Goal: Complete application form: Complete application form

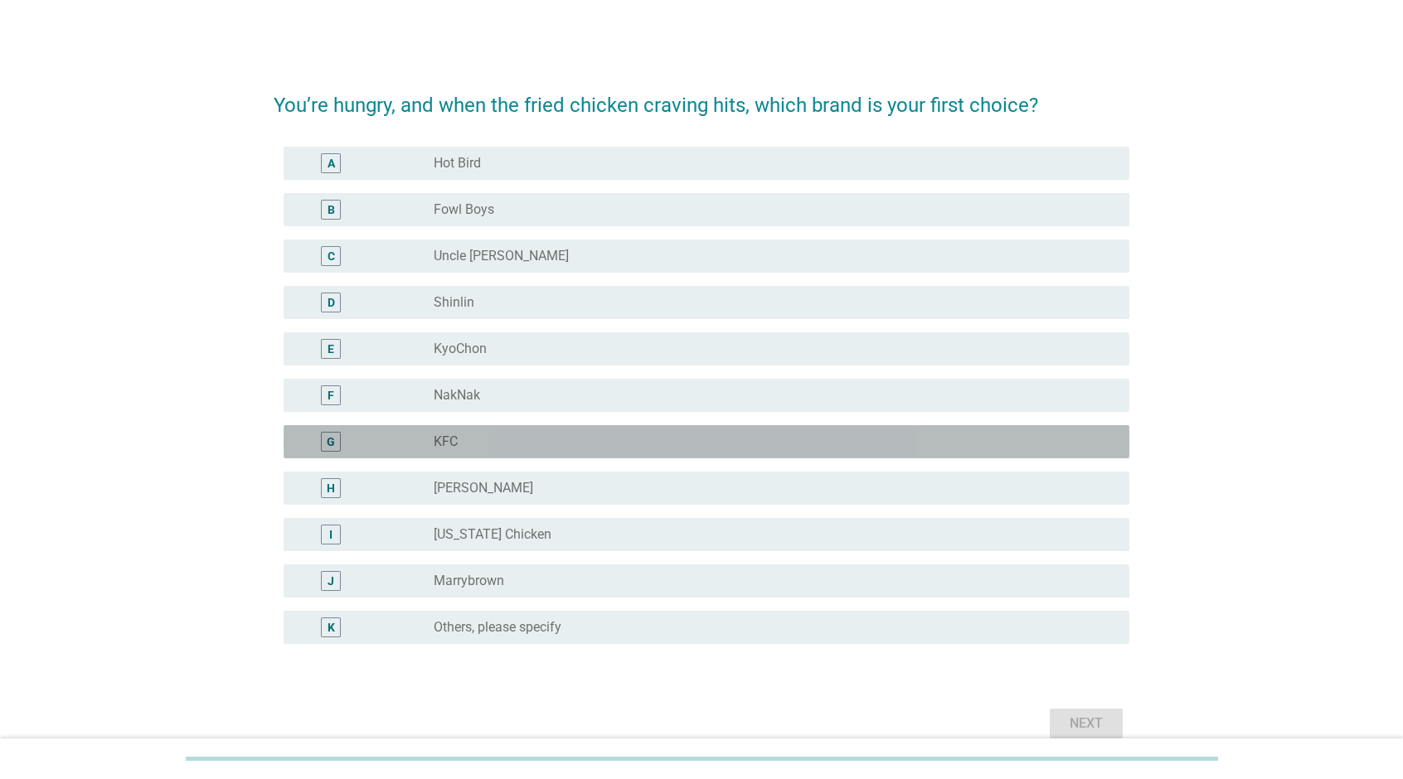
click at [582, 453] on div "G radio_button_unchecked KFC" at bounding box center [707, 441] width 846 height 33
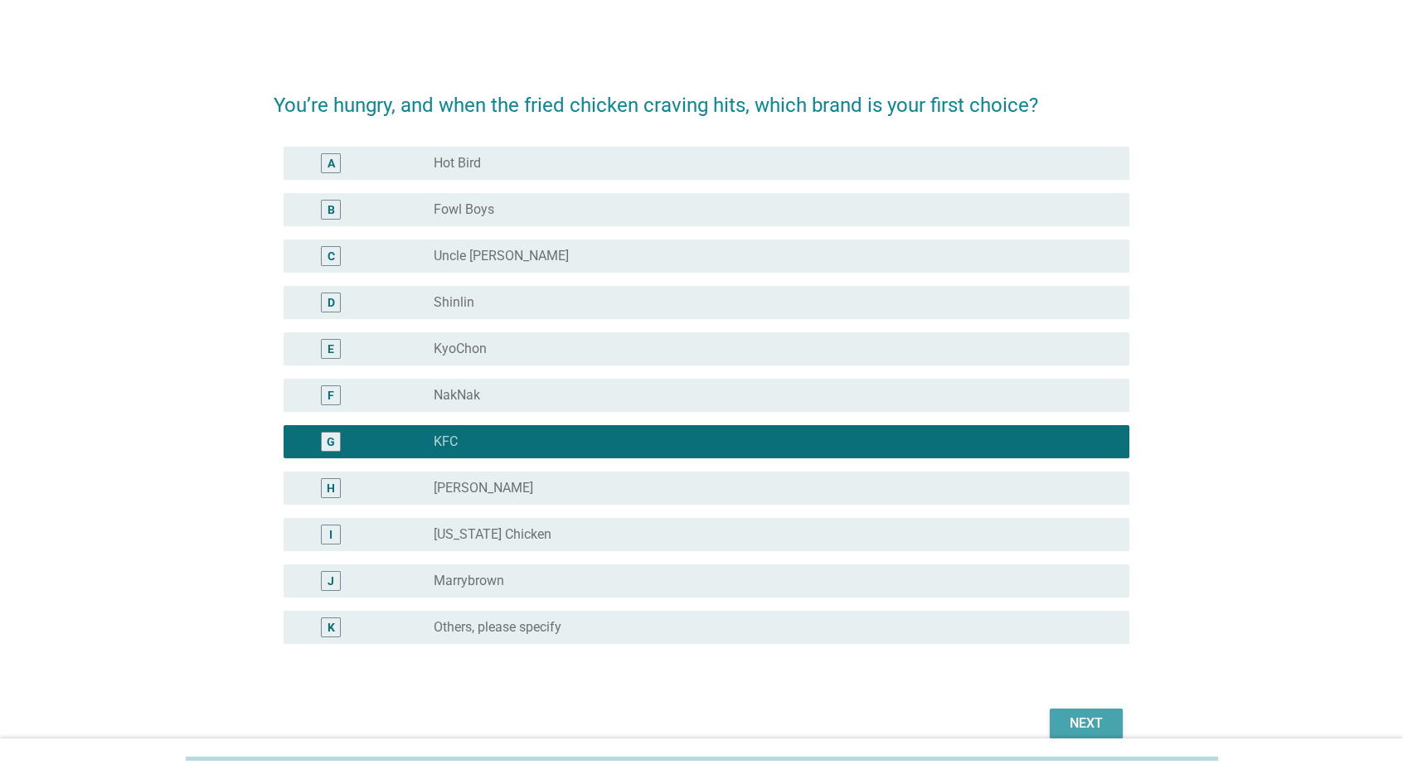
click at [1090, 720] on div "Next" at bounding box center [1086, 724] width 46 height 20
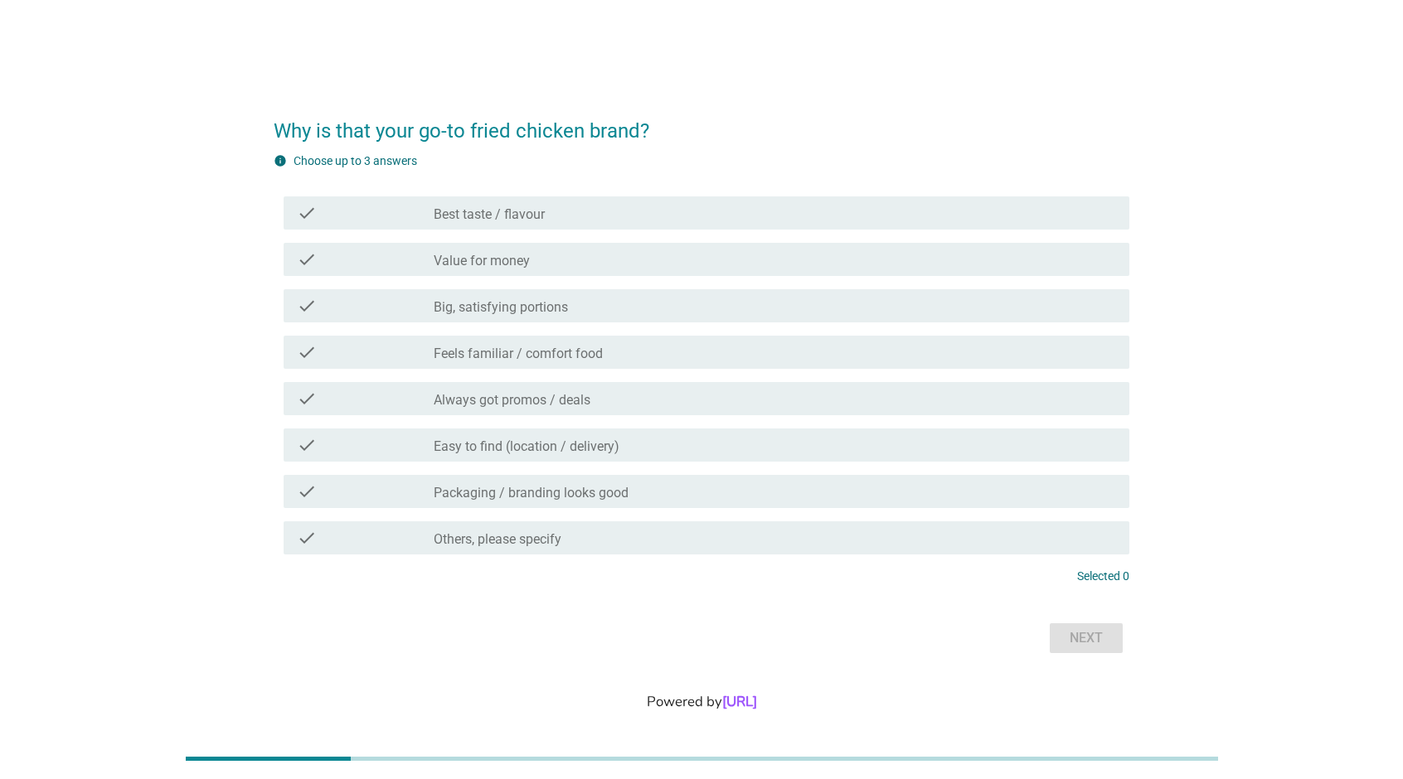
click at [565, 218] on div "check_box_outline_blank Best taste / flavour" at bounding box center [775, 213] width 682 height 20
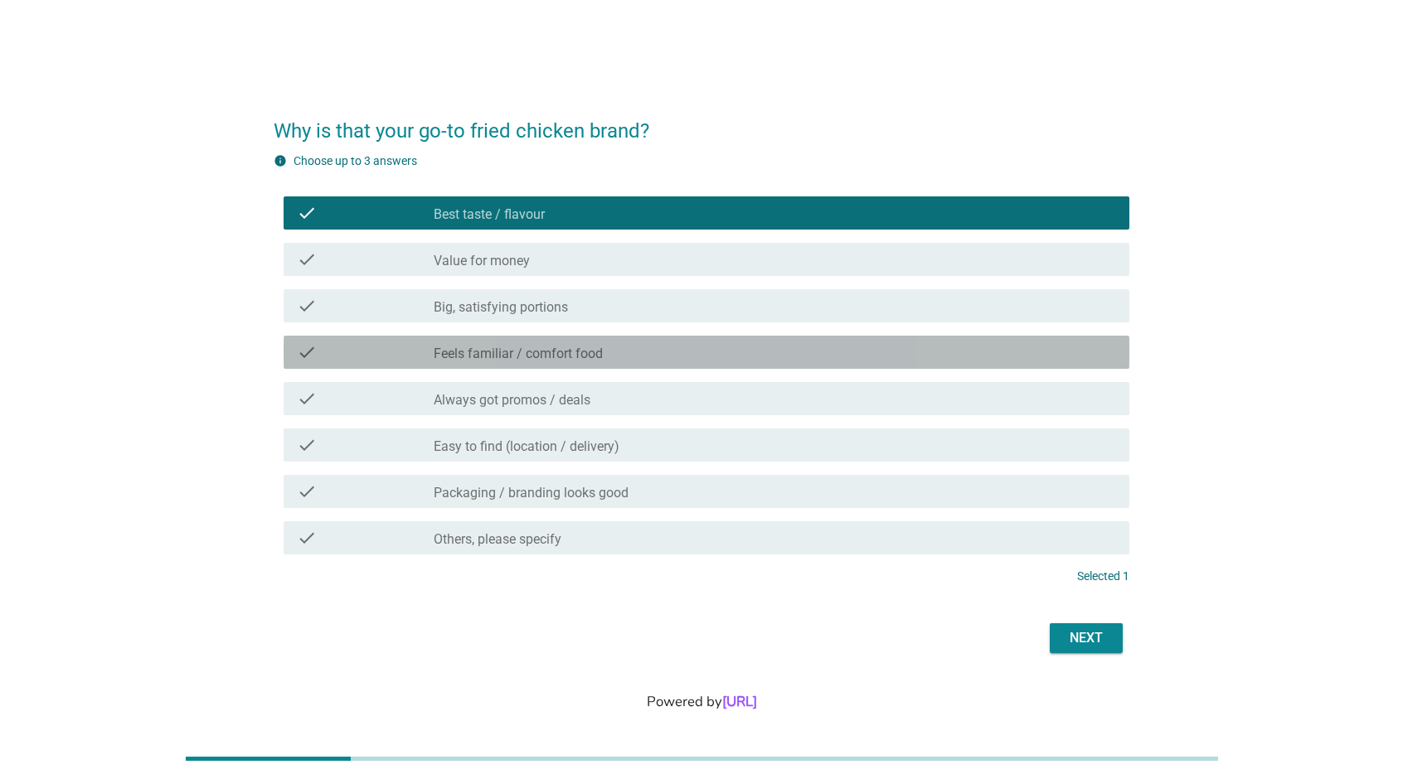
click at [818, 356] on div "check_box_outline_blank Feels familiar / comfort food" at bounding box center [775, 352] width 682 height 20
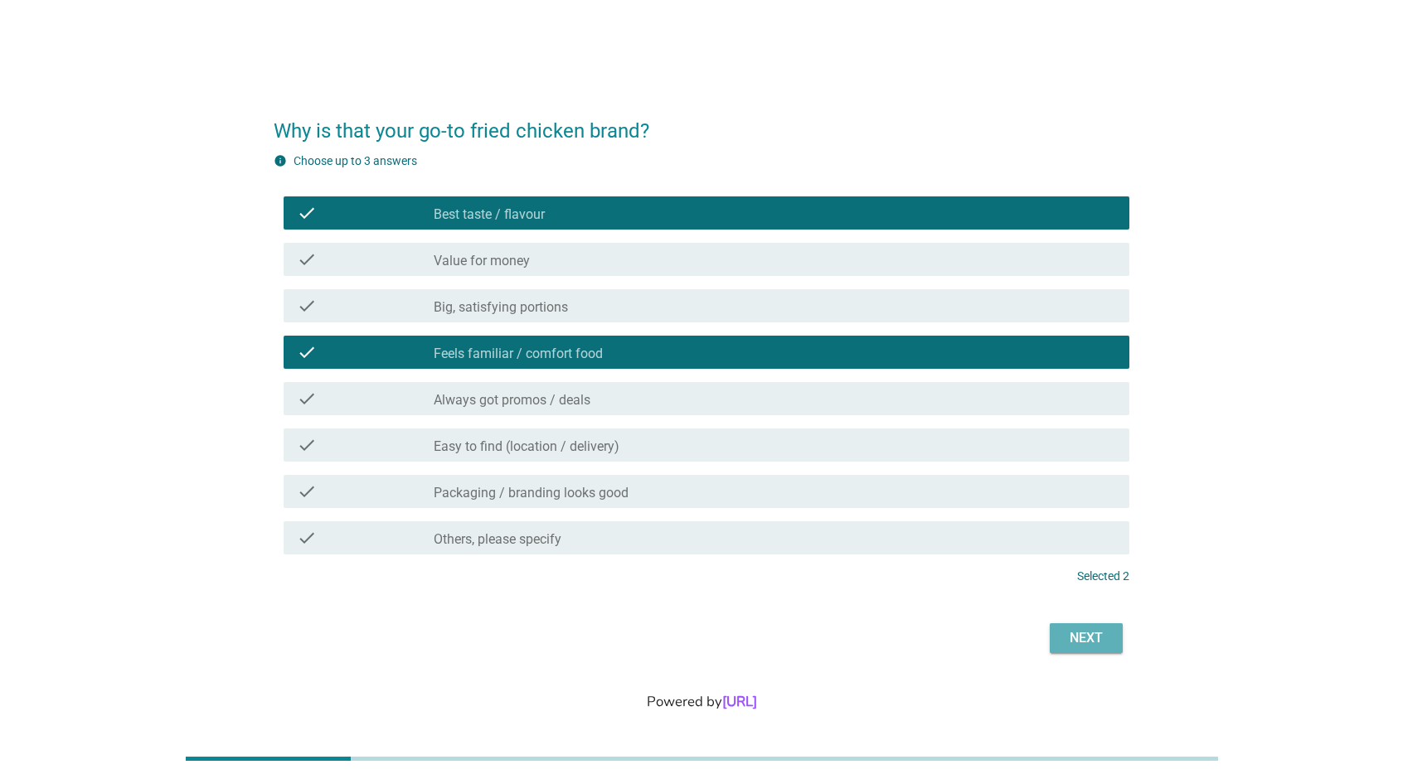
click at [1094, 642] on div "Next" at bounding box center [1086, 638] width 46 height 20
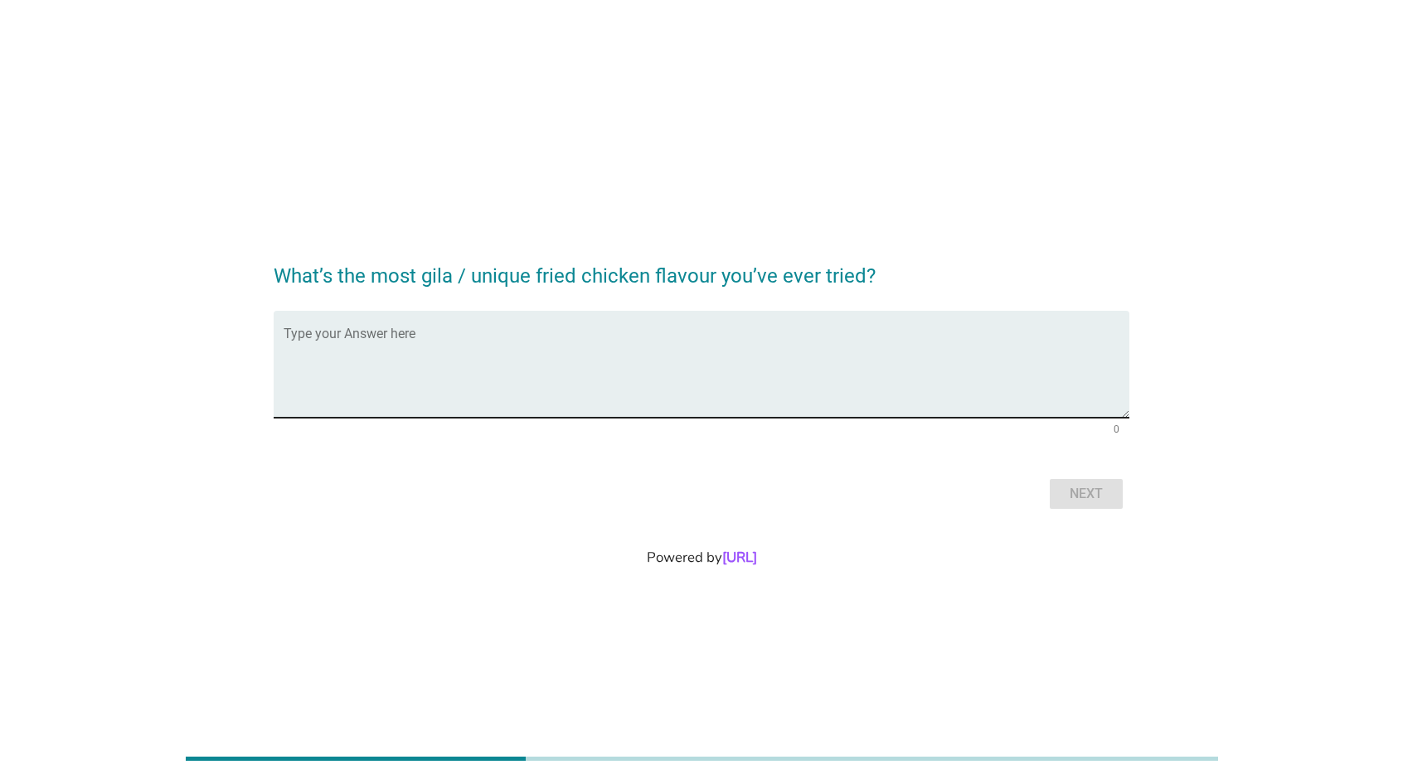
click at [761, 327] on div "Type your Answer here" at bounding box center [707, 364] width 846 height 107
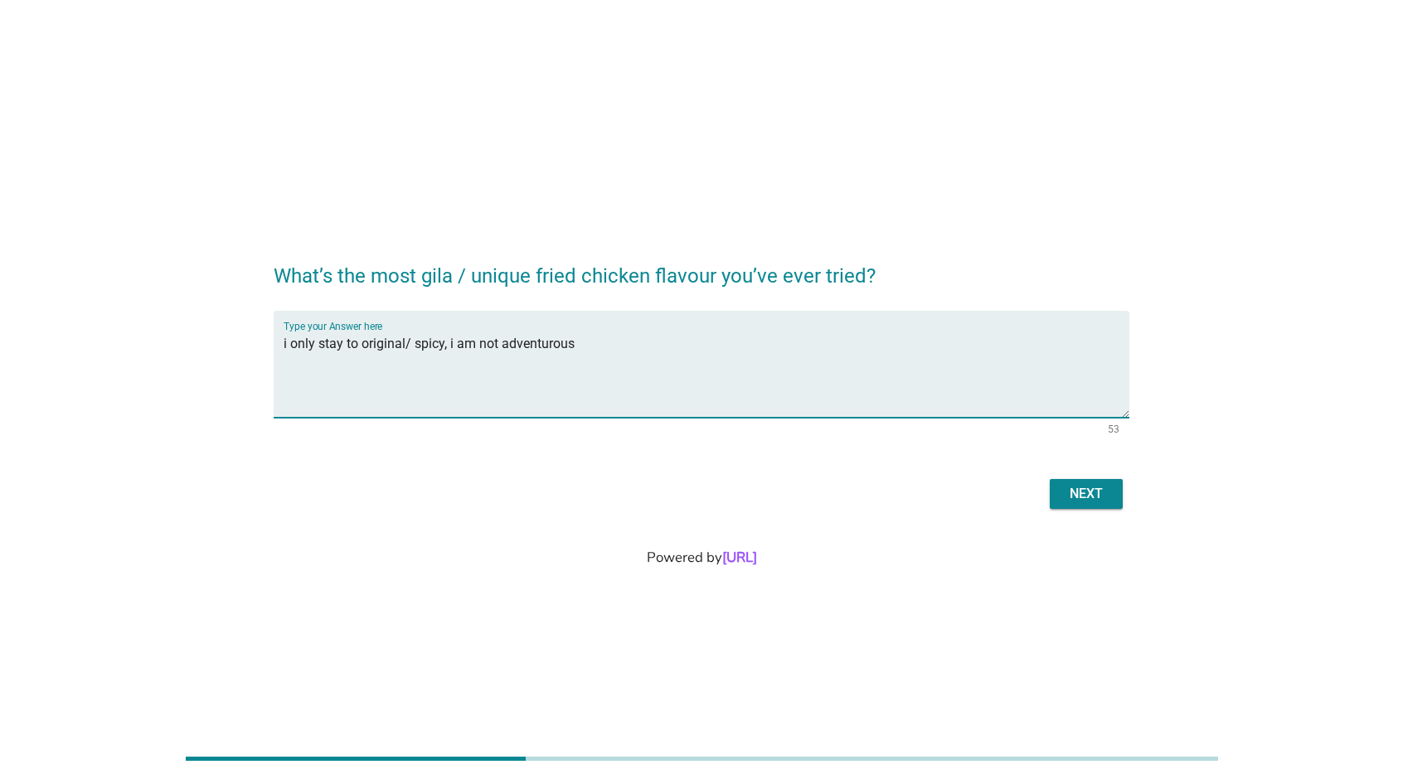
type textarea "i only stay to original/ spicy, i am not adventurous"
click at [1079, 477] on div "Next" at bounding box center [702, 494] width 856 height 40
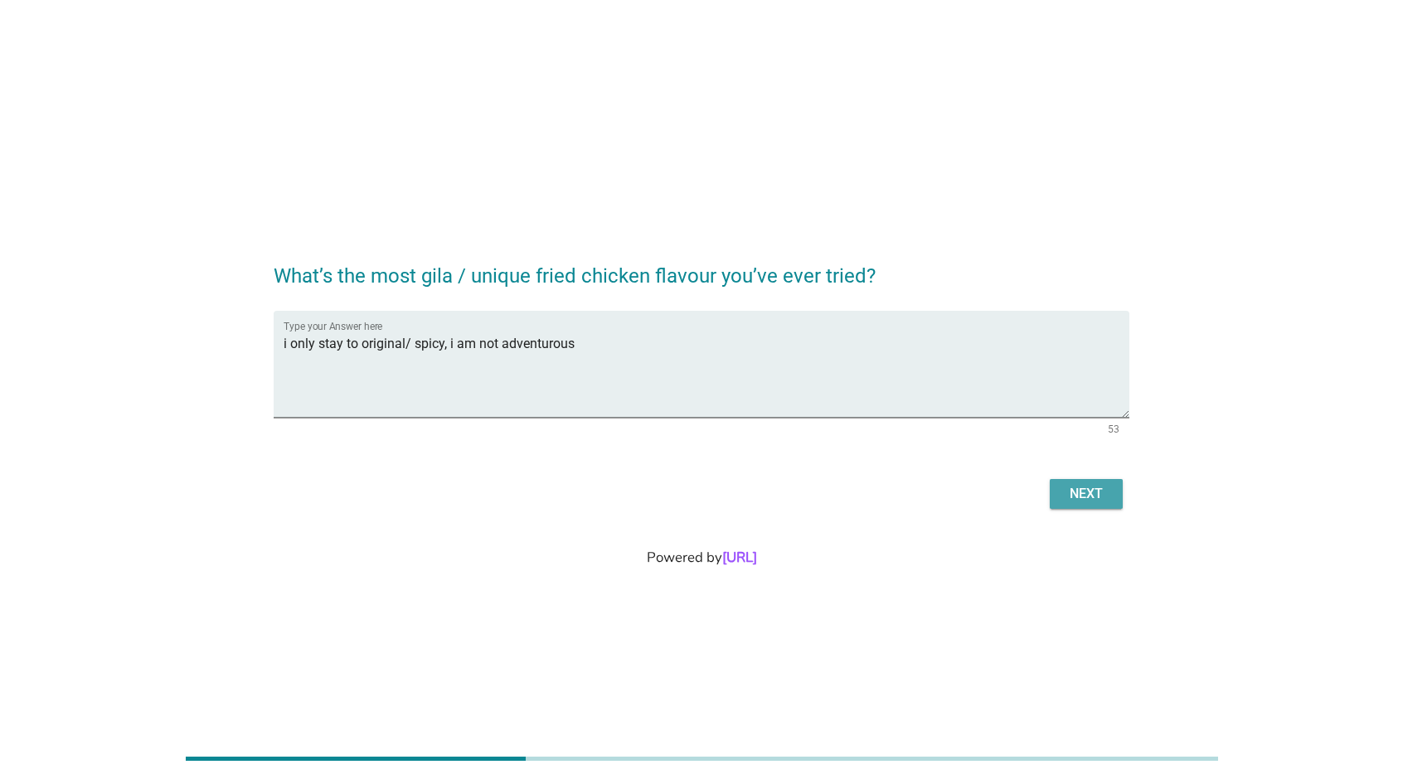
click at [1082, 480] on button "Next" at bounding box center [1086, 494] width 73 height 30
click at [1098, 511] on div "Next" at bounding box center [702, 494] width 856 height 40
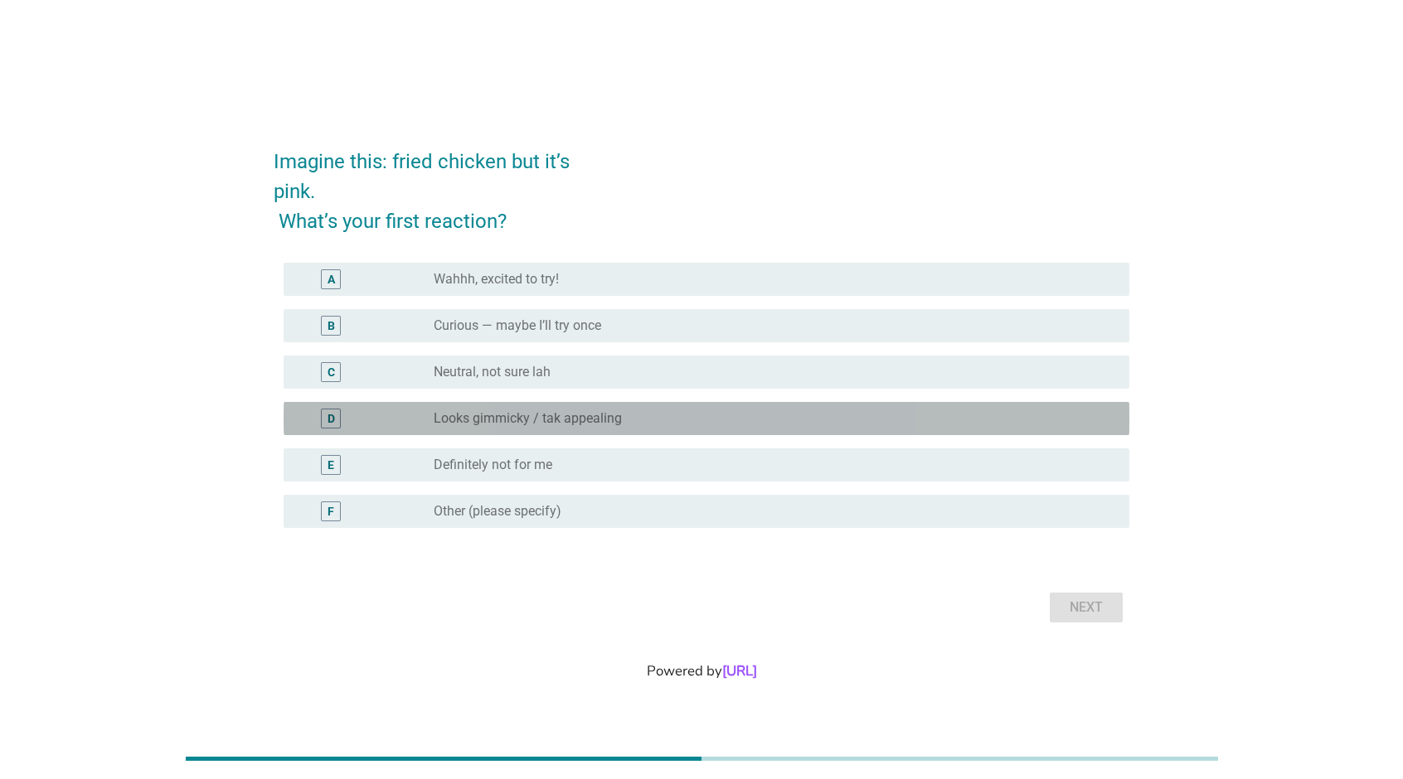
click at [745, 424] on div "radio_button_unchecked Looks gimmicky / tak appealing" at bounding box center [768, 418] width 669 height 17
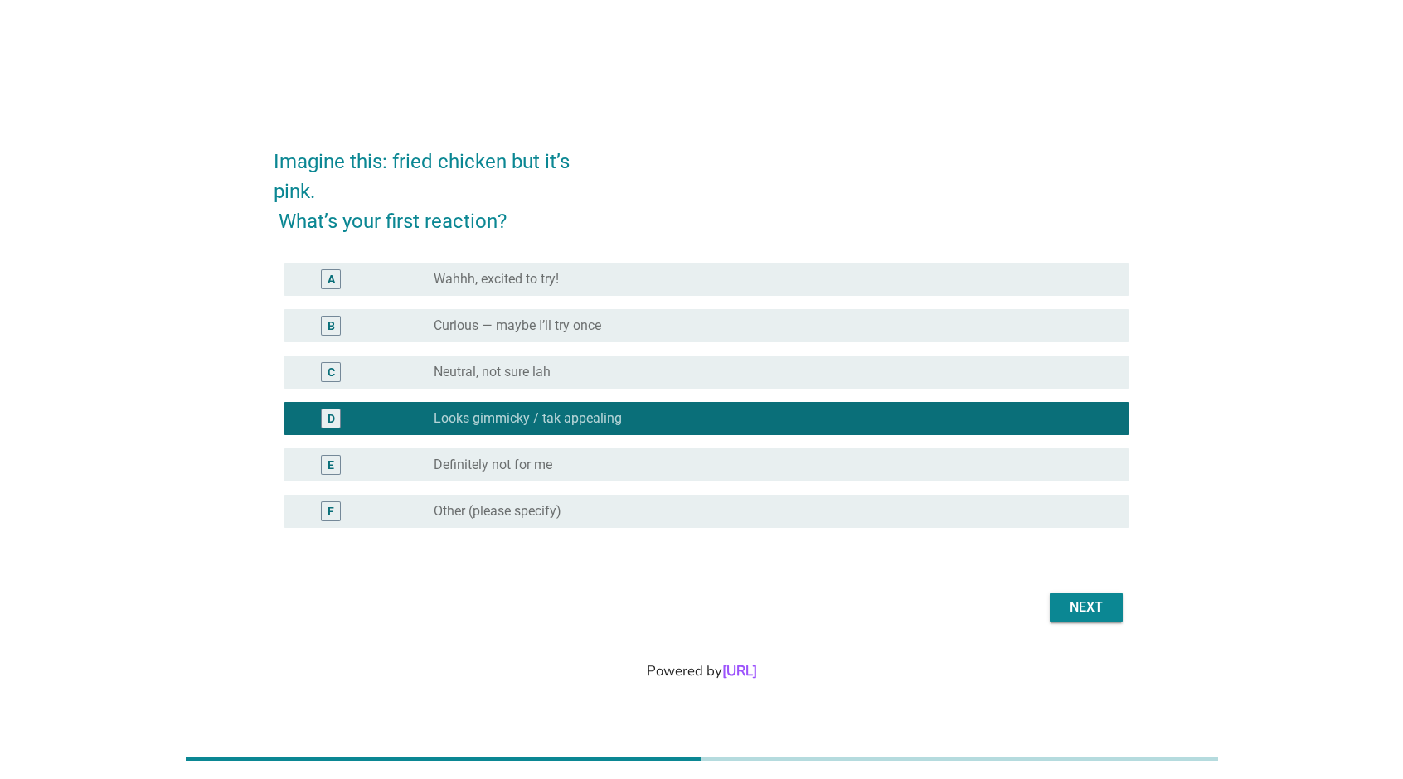
click at [1098, 614] on div "Next" at bounding box center [1086, 608] width 46 height 20
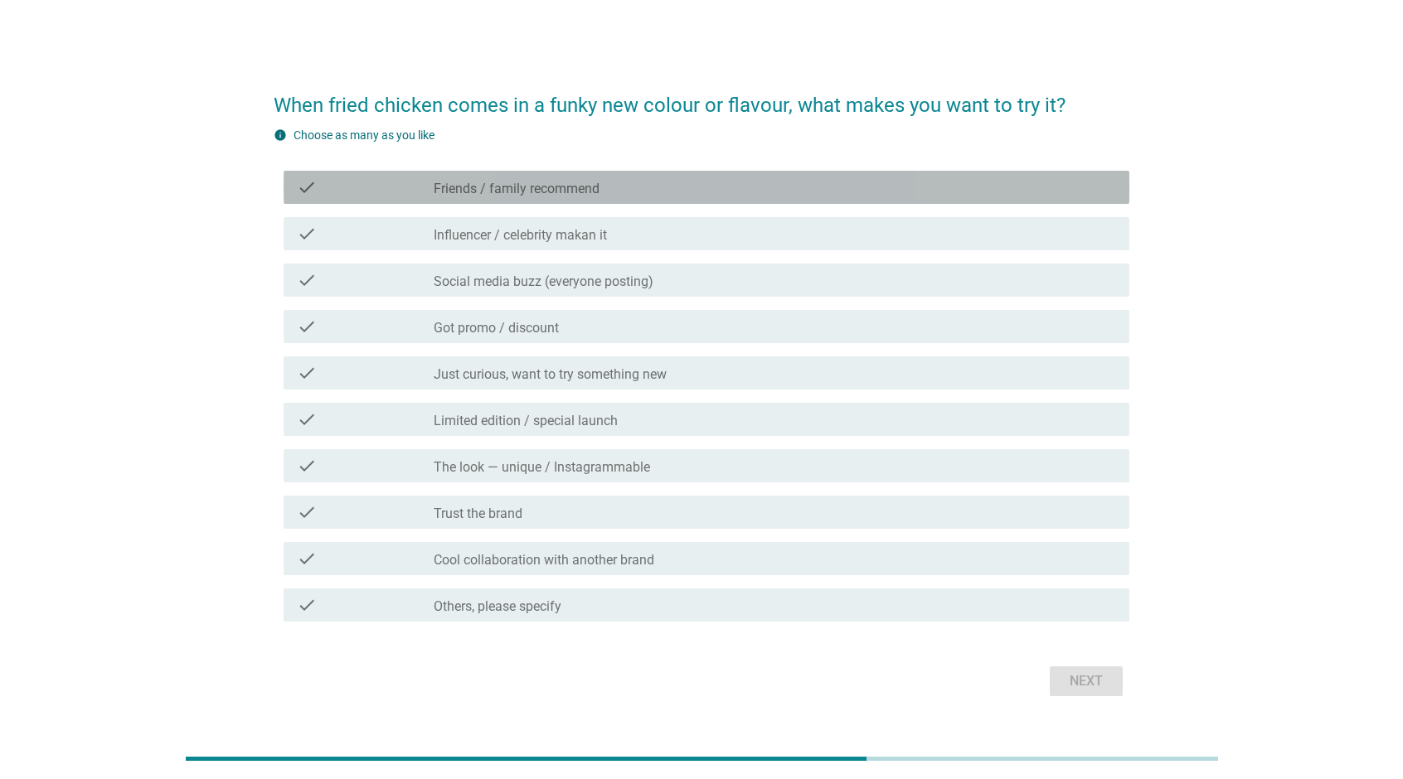
click at [715, 185] on div "check_box_outline_blank Friends / family recommend" at bounding box center [775, 187] width 682 height 20
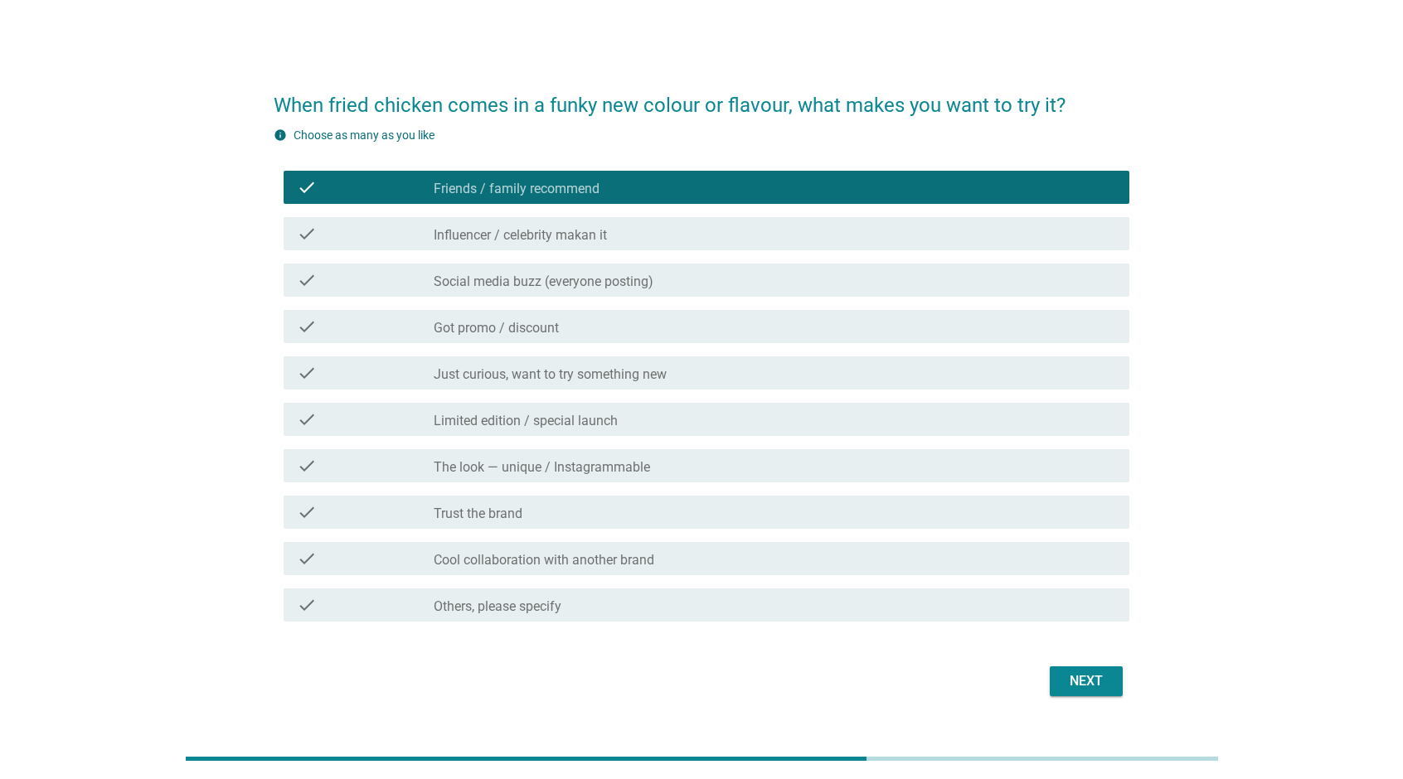
click at [651, 237] on div "check_box_outline_blank Influencer / celebrity makan it" at bounding box center [775, 234] width 682 height 20
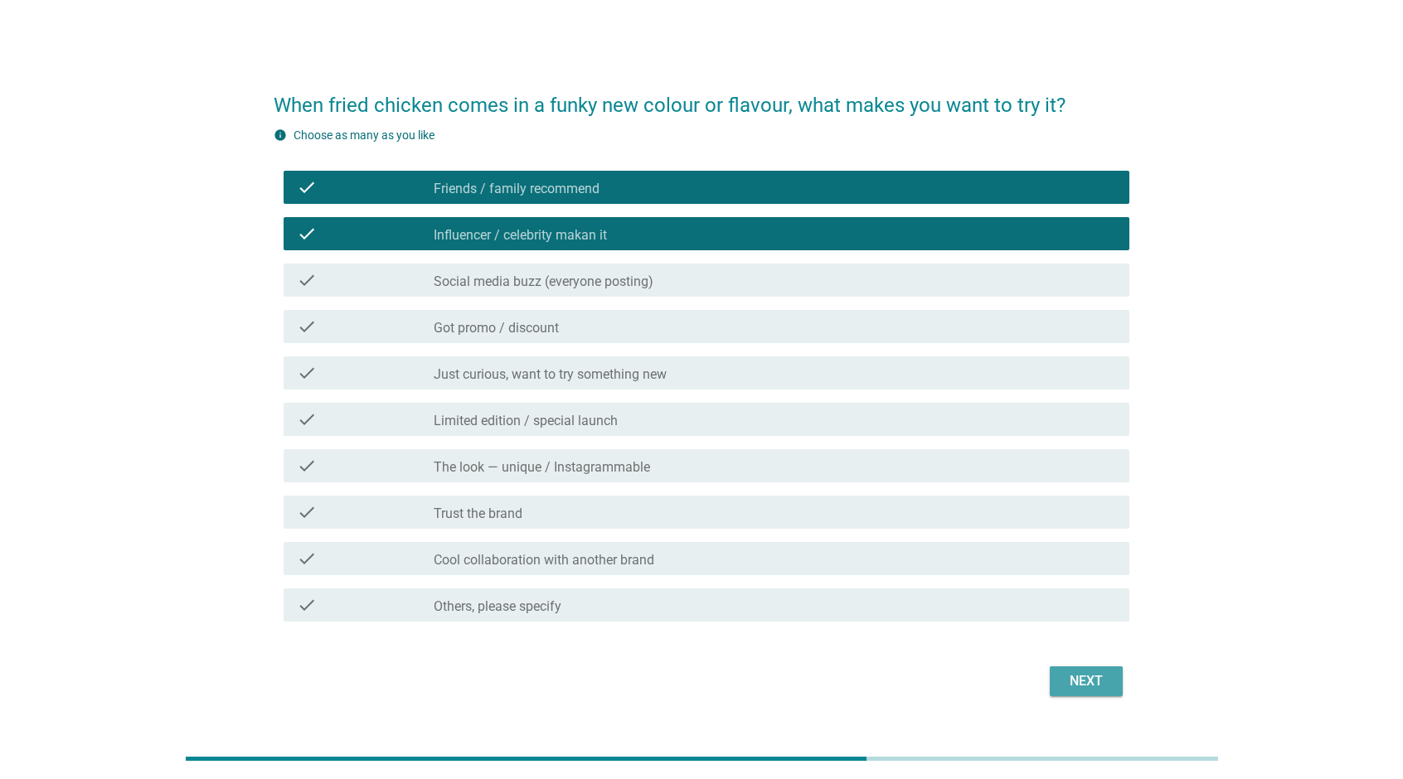
click at [1090, 680] on div "Next" at bounding box center [1086, 681] width 46 height 20
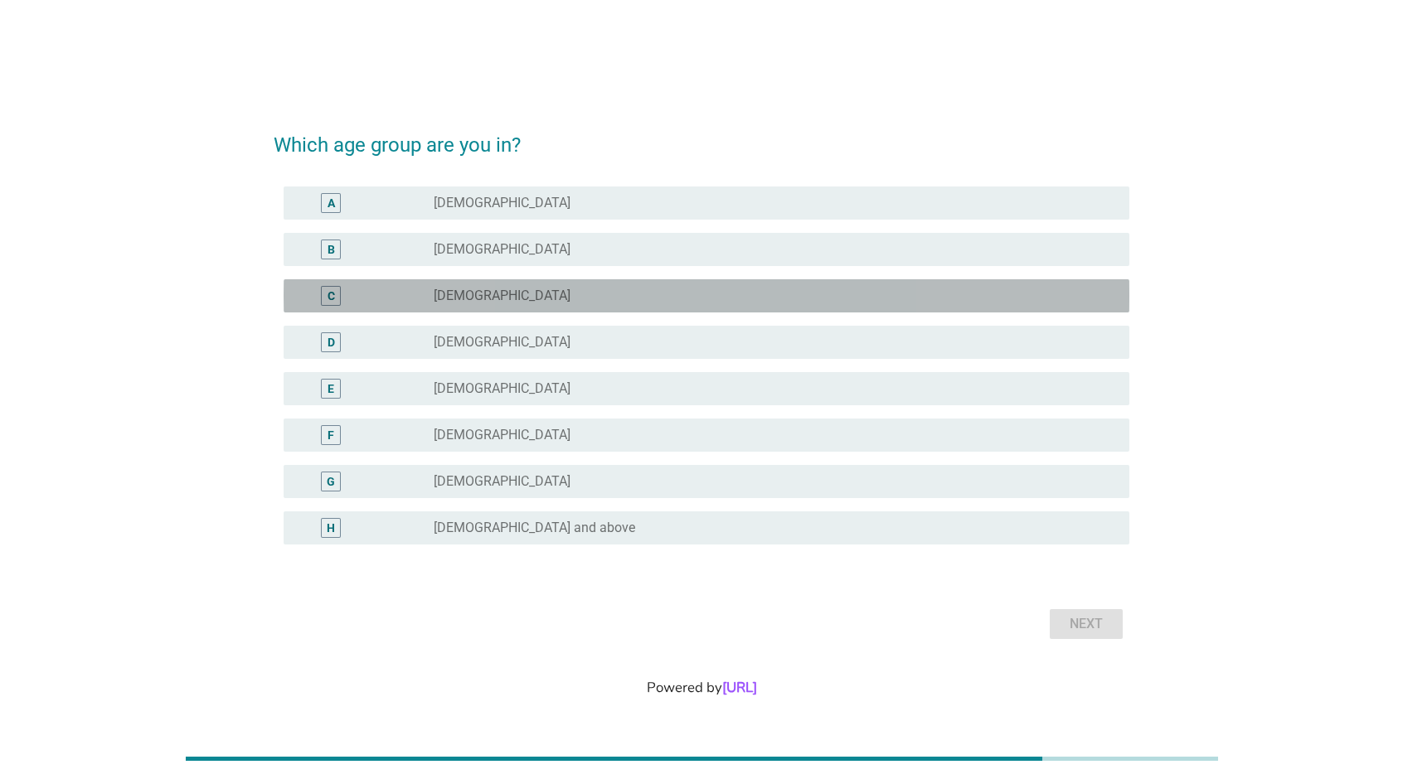
click at [615, 291] on div "radio_button_unchecked [DEMOGRAPHIC_DATA]" at bounding box center [768, 296] width 669 height 17
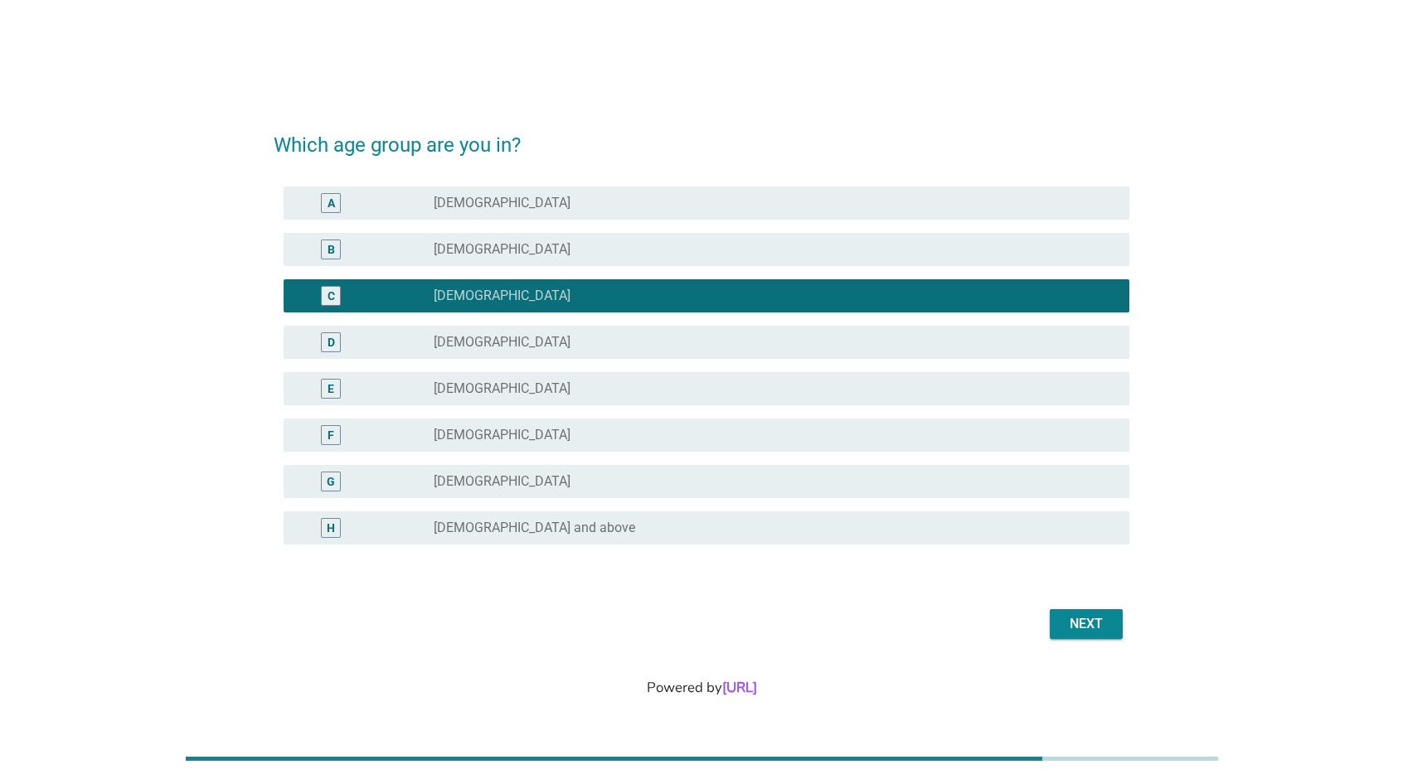
click at [1076, 623] on div "Next" at bounding box center [1086, 624] width 46 height 20
